Goal: Information Seeking & Learning: Learn about a topic

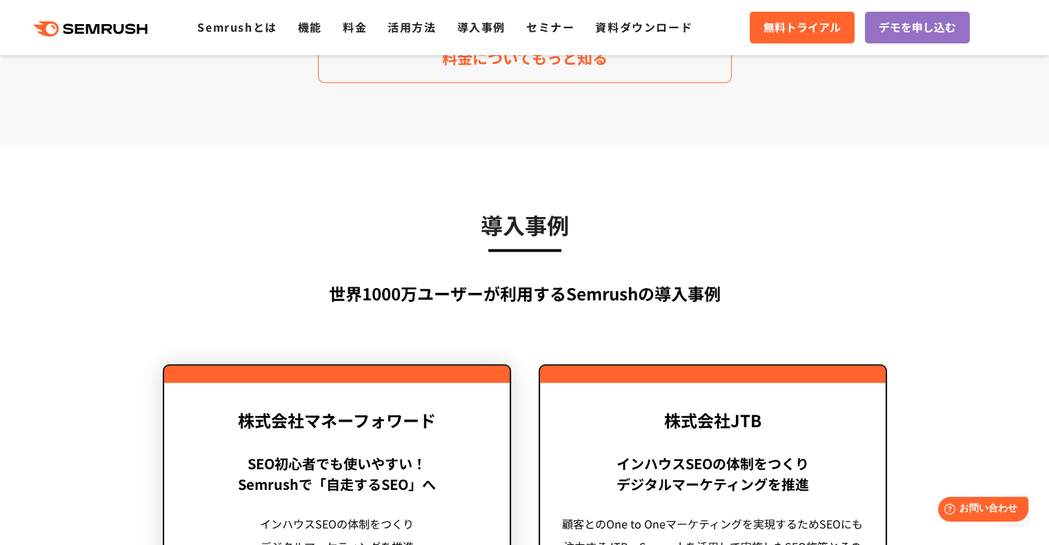
scroll to position [2758, 0]
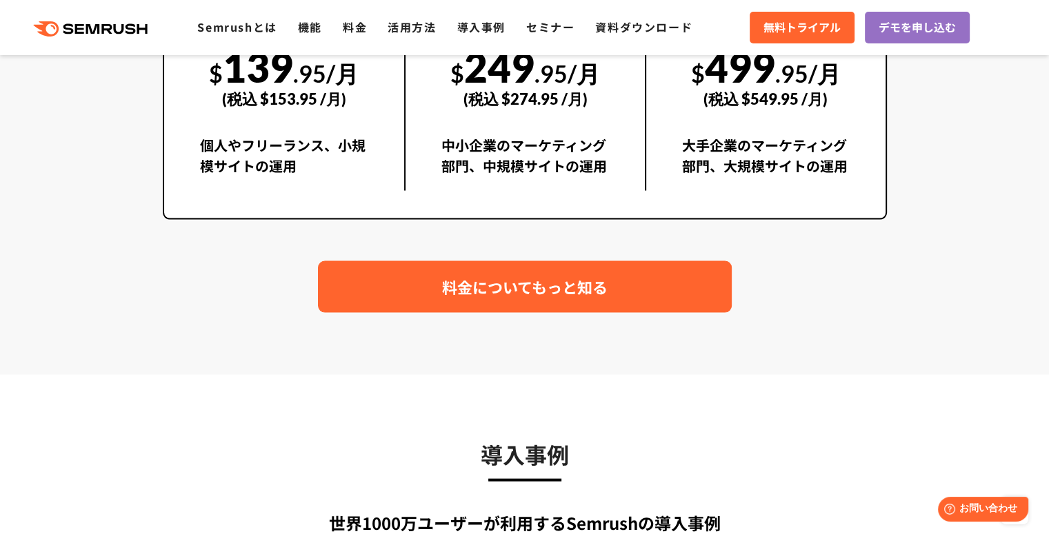
click at [456, 300] on link "料金についてもっと知る" at bounding box center [525, 287] width 414 height 52
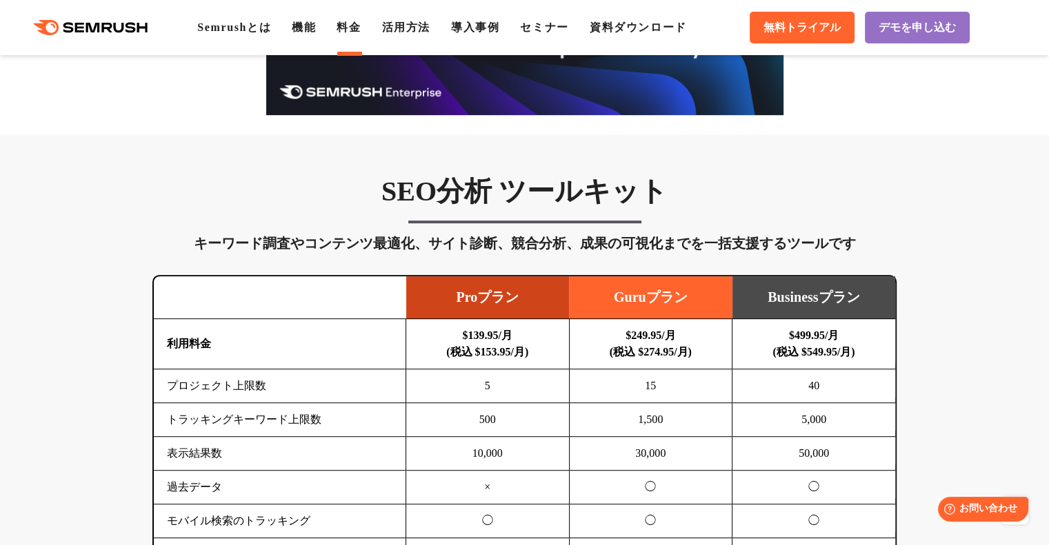
scroll to position [919, 0]
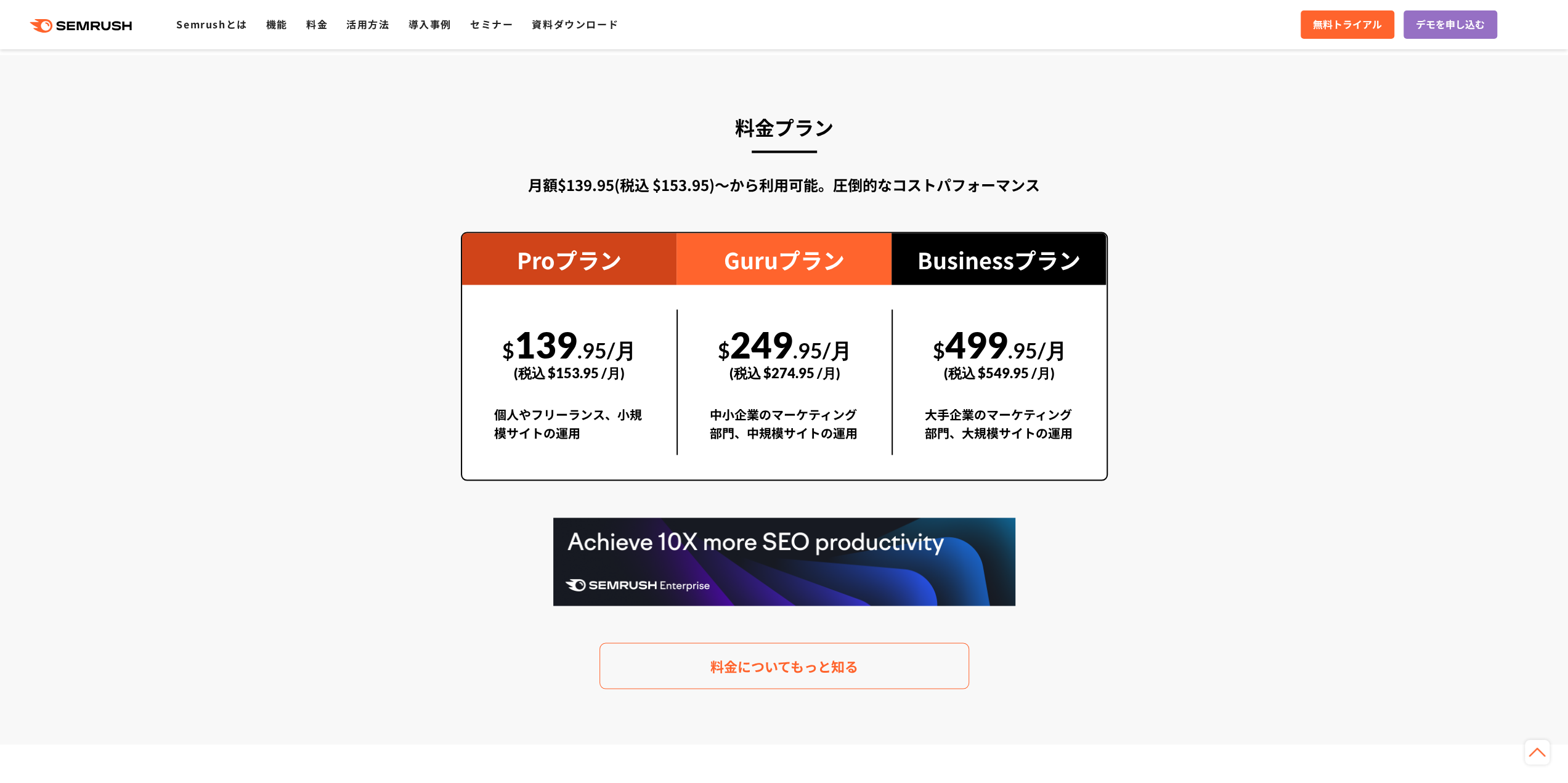
scroll to position [1831, 0]
